Goal: Task Accomplishment & Management: Manage account settings

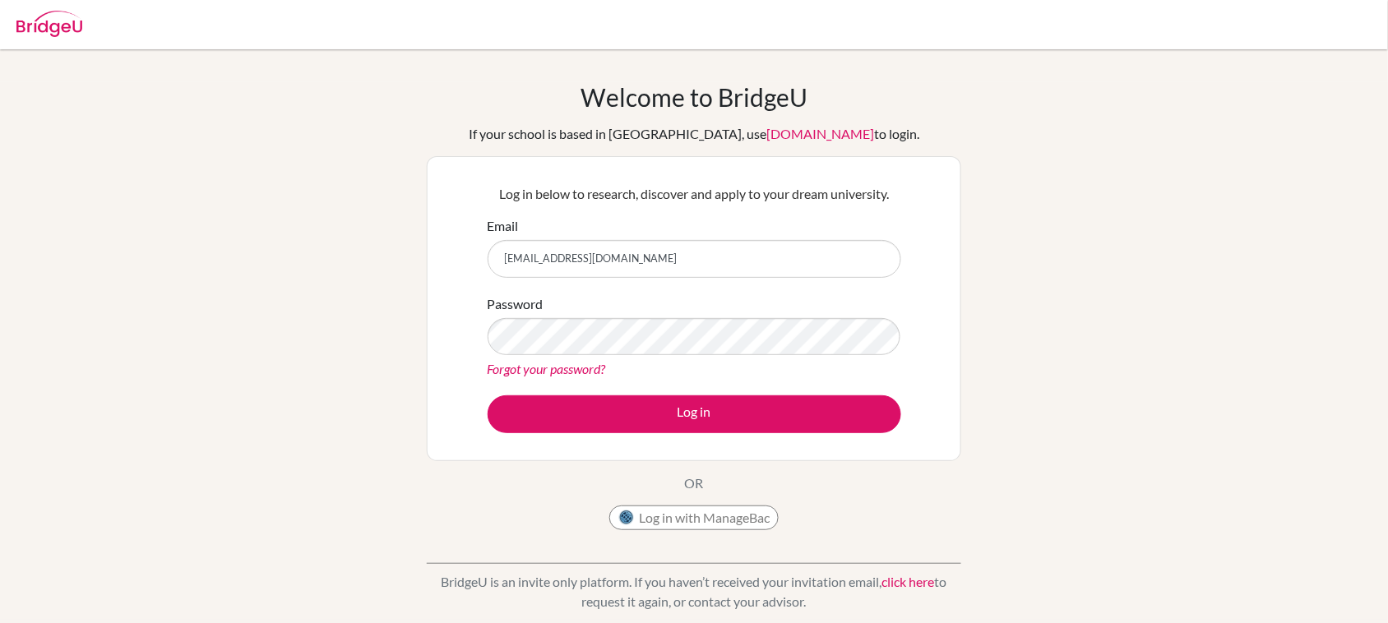
click at [747, 409] on button "Log in" at bounding box center [695, 415] width 414 height 38
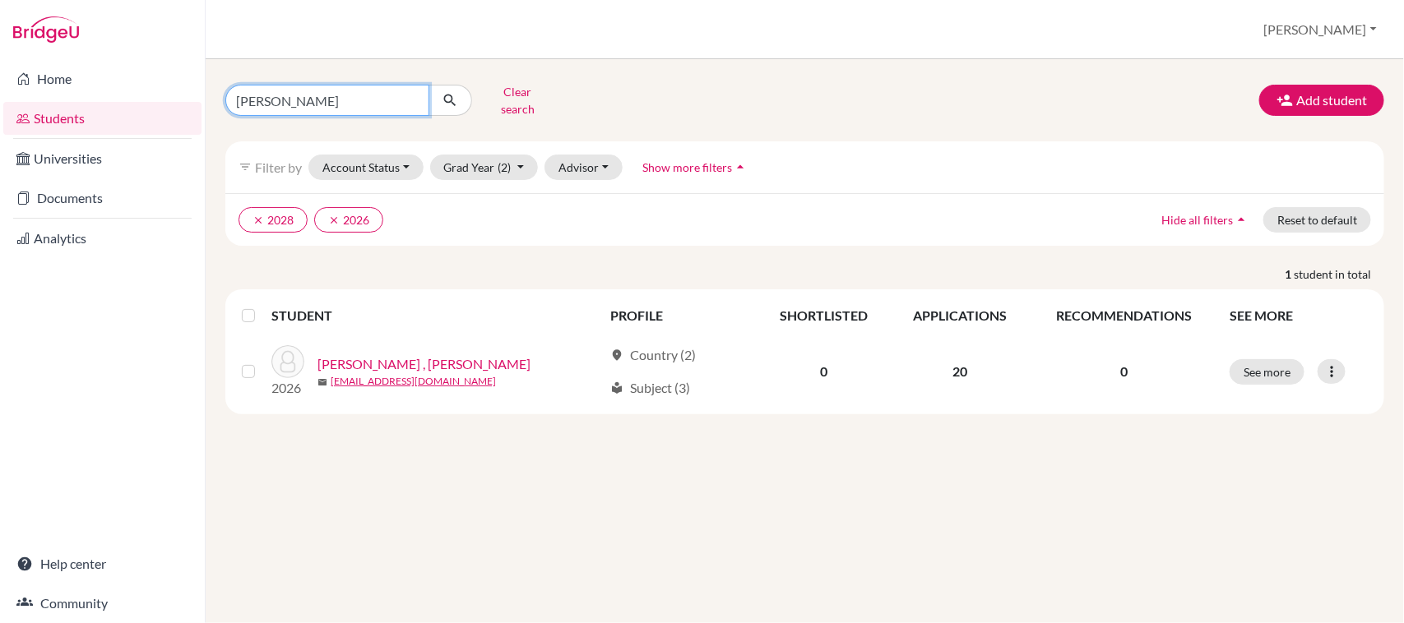
drag, startPoint x: 330, startPoint y: 95, endPoint x: 173, endPoint y: 99, distance: 157.2
click at [173, 99] on div "Home Students Universities Documents Analytics Help center Community Students o…" at bounding box center [702, 311] width 1404 height 623
type input "h"
type input "thac ha"
click button "submit" at bounding box center [451, 100] width 44 height 31
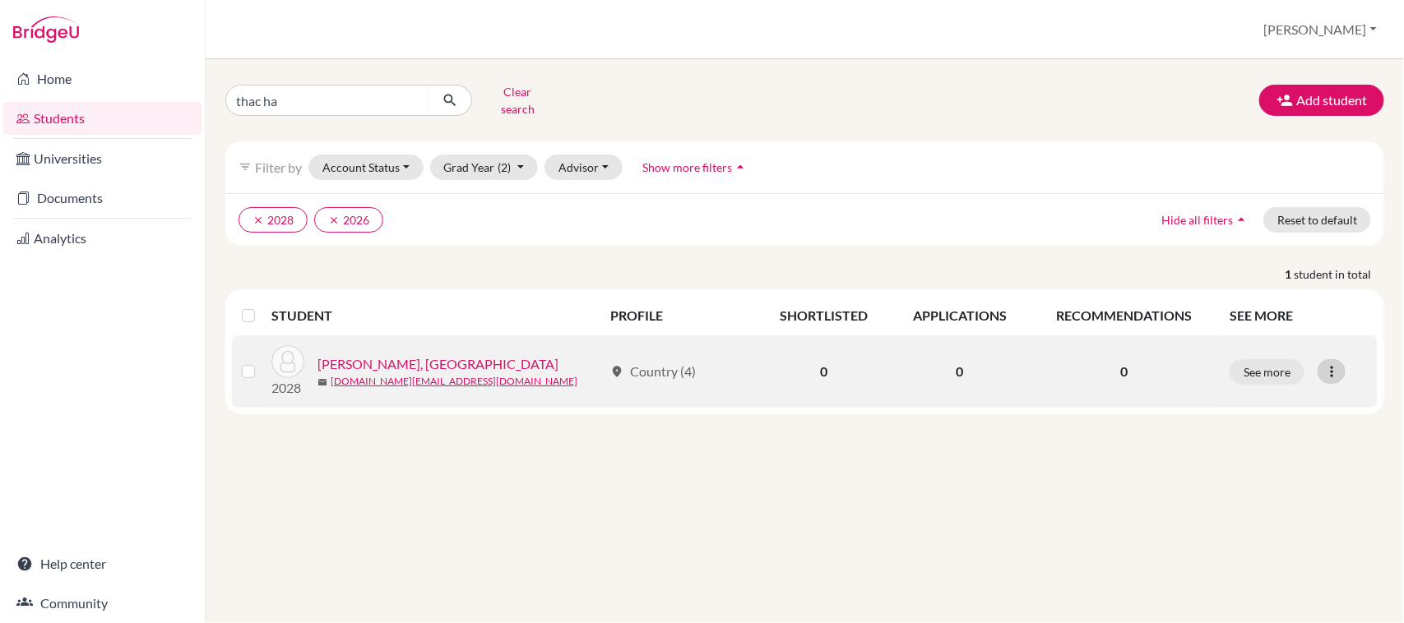
click at [1335, 364] on icon at bounding box center [1331, 372] width 16 height 16
click at [1279, 450] on button "Reset Password" at bounding box center [1261, 460] width 130 height 26
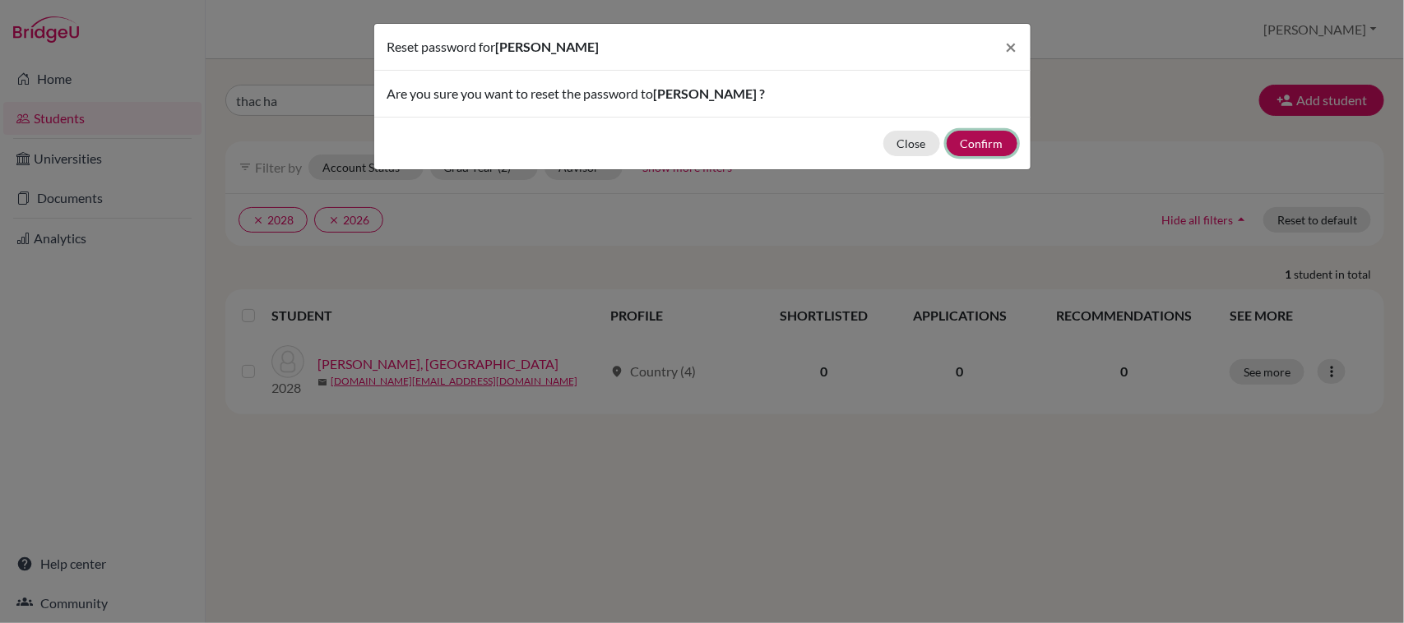
click at [988, 136] on button "Confirm" at bounding box center [982, 143] width 71 height 25
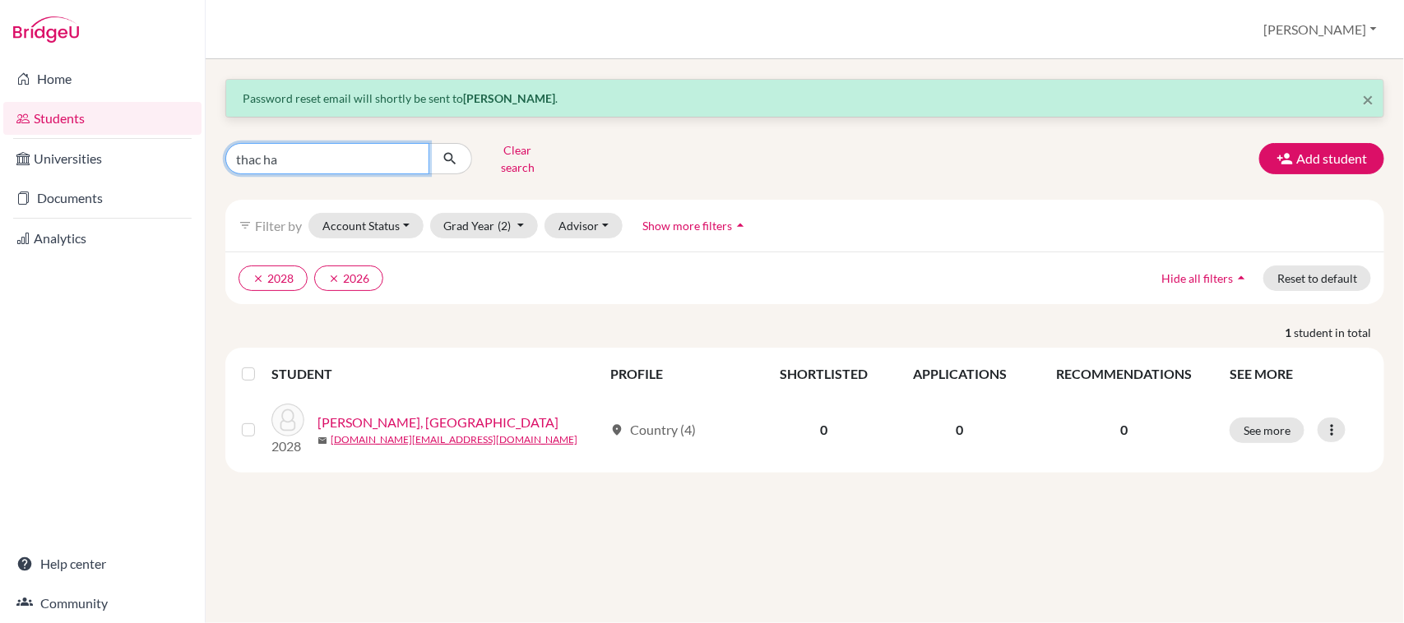
click at [315, 161] on input "thac ha" at bounding box center [327, 158] width 204 height 31
type input "t"
click at [280, 153] on input "Find student by name..." at bounding box center [327, 158] width 204 height 31
type input "minhld"
click button "submit" at bounding box center [451, 158] width 44 height 31
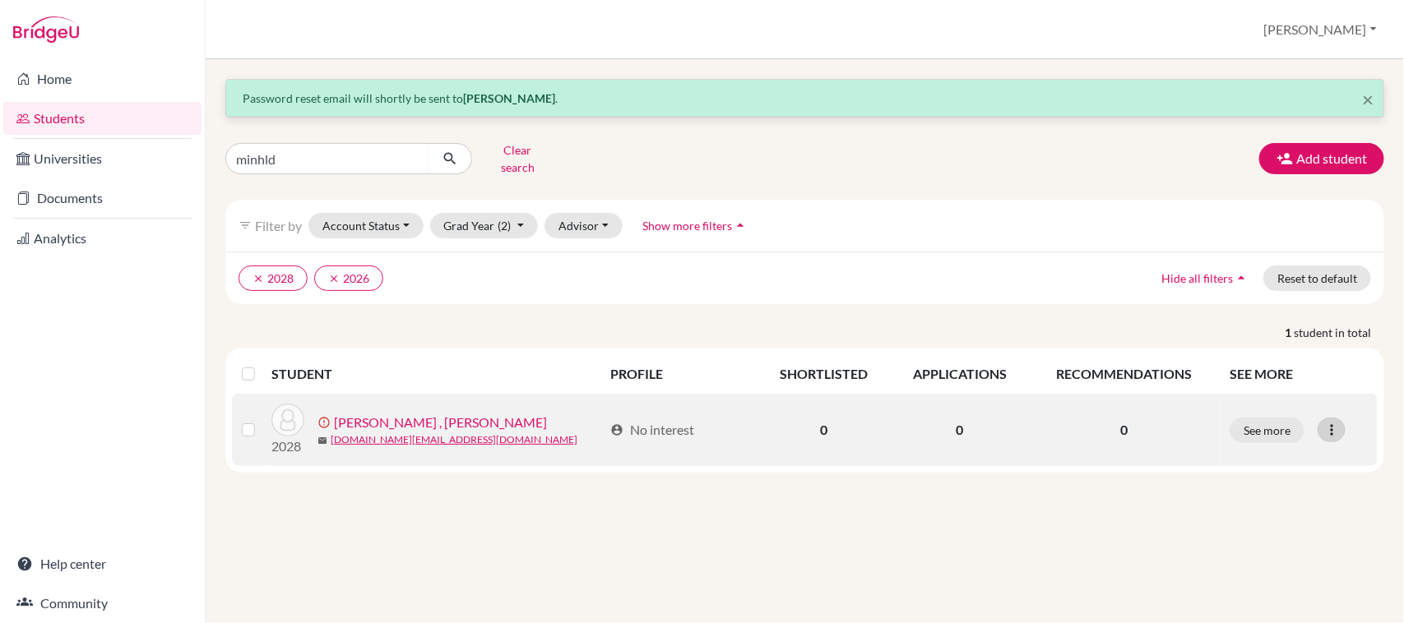
click at [1340, 422] on icon at bounding box center [1331, 430] width 16 height 16
click at [1281, 510] on button "Resend invite email" at bounding box center [1270, 518] width 149 height 26
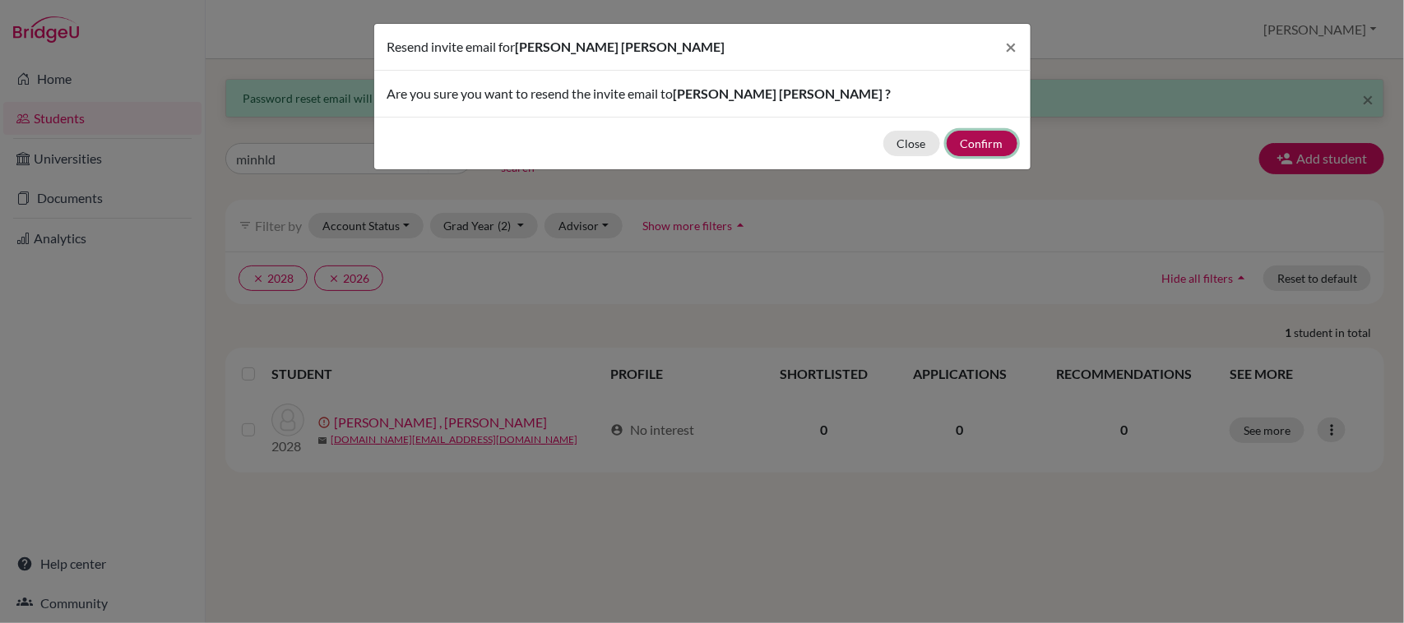
click at [968, 146] on button "Confirm" at bounding box center [982, 143] width 71 height 25
